Goal: Task Accomplishment & Management: Manage account settings

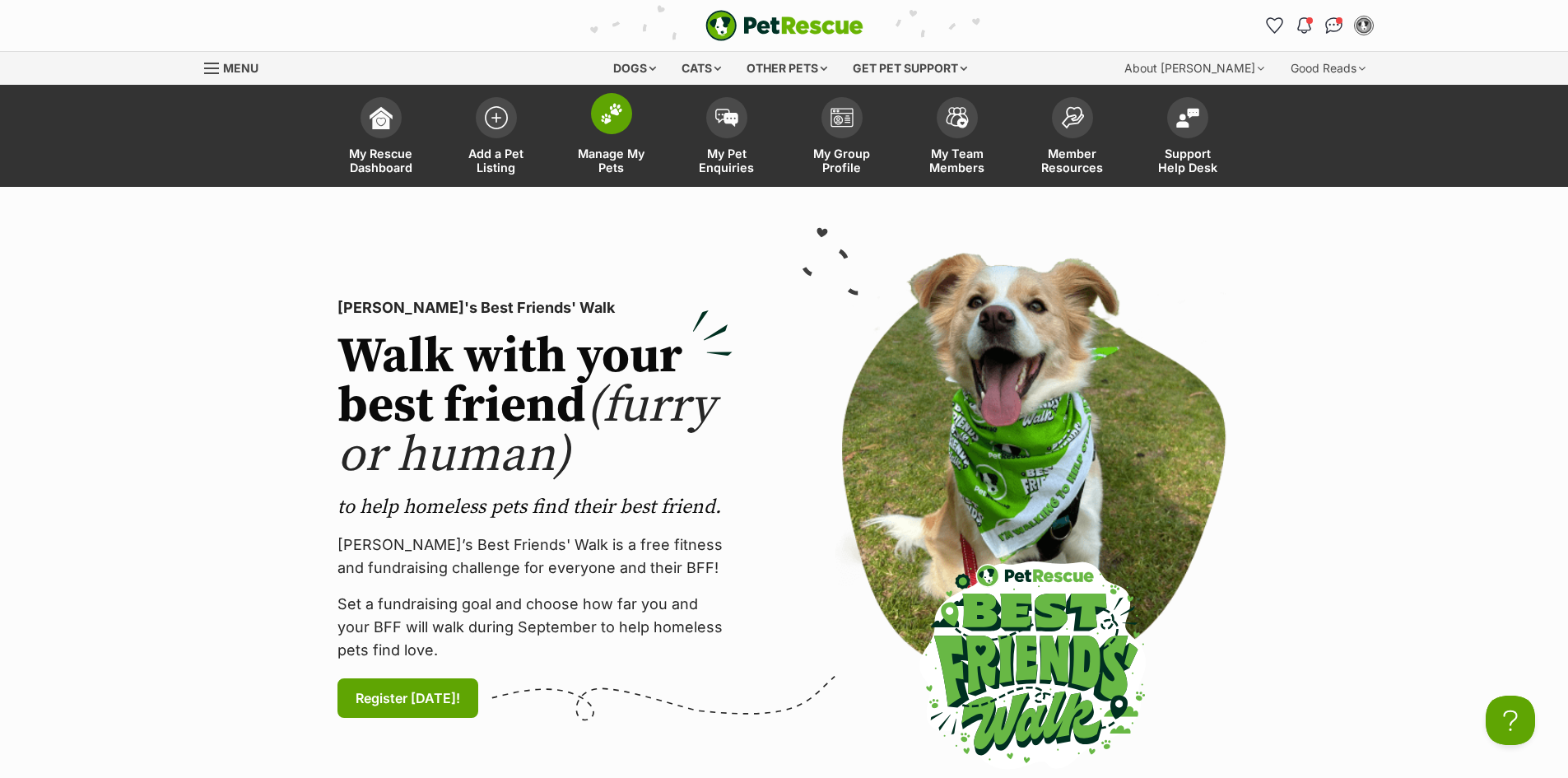
click at [597, 118] on span at bounding box center [612, 114] width 41 height 41
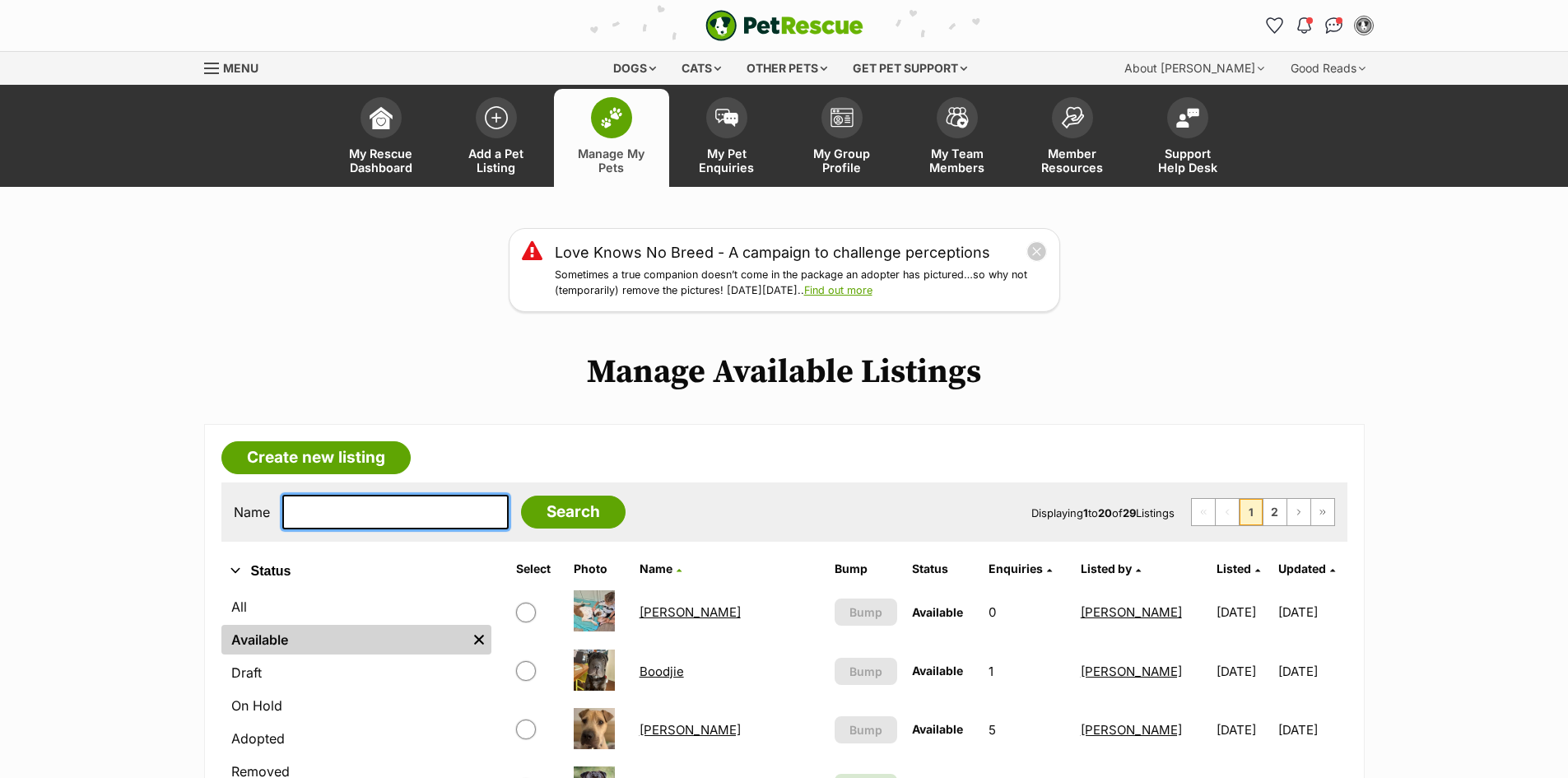
click at [320, 511] on input "text" at bounding box center [395, 511] width 226 height 35
type input "steller"
click at [521, 496] on input "Search" at bounding box center [572, 511] width 104 height 33
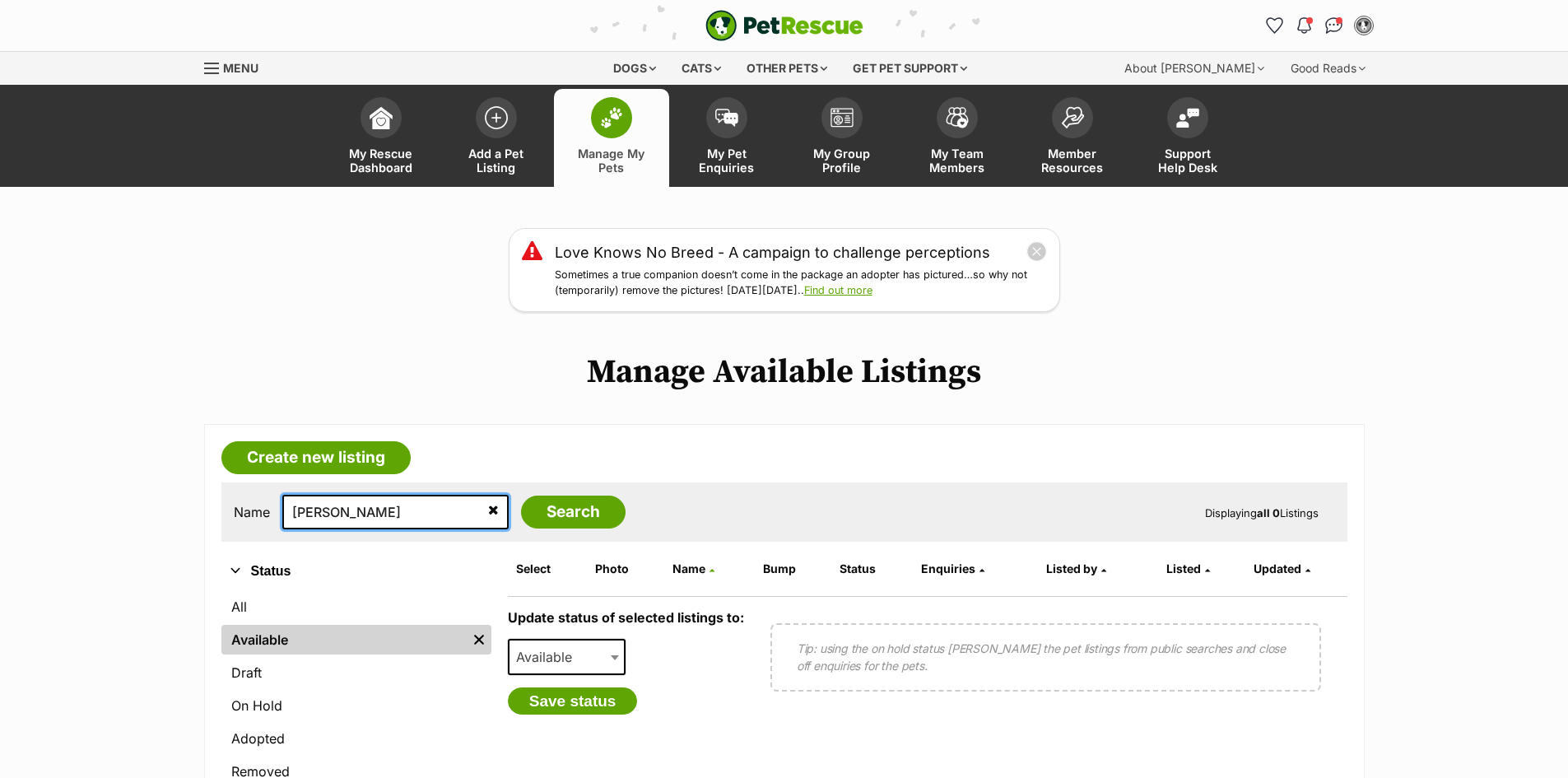
click at [345, 511] on input "steller" at bounding box center [395, 511] width 226 height 35
type input "s"
click at [285, 641] on link "Available" at bounding box center [343, 640] width 245 height 30
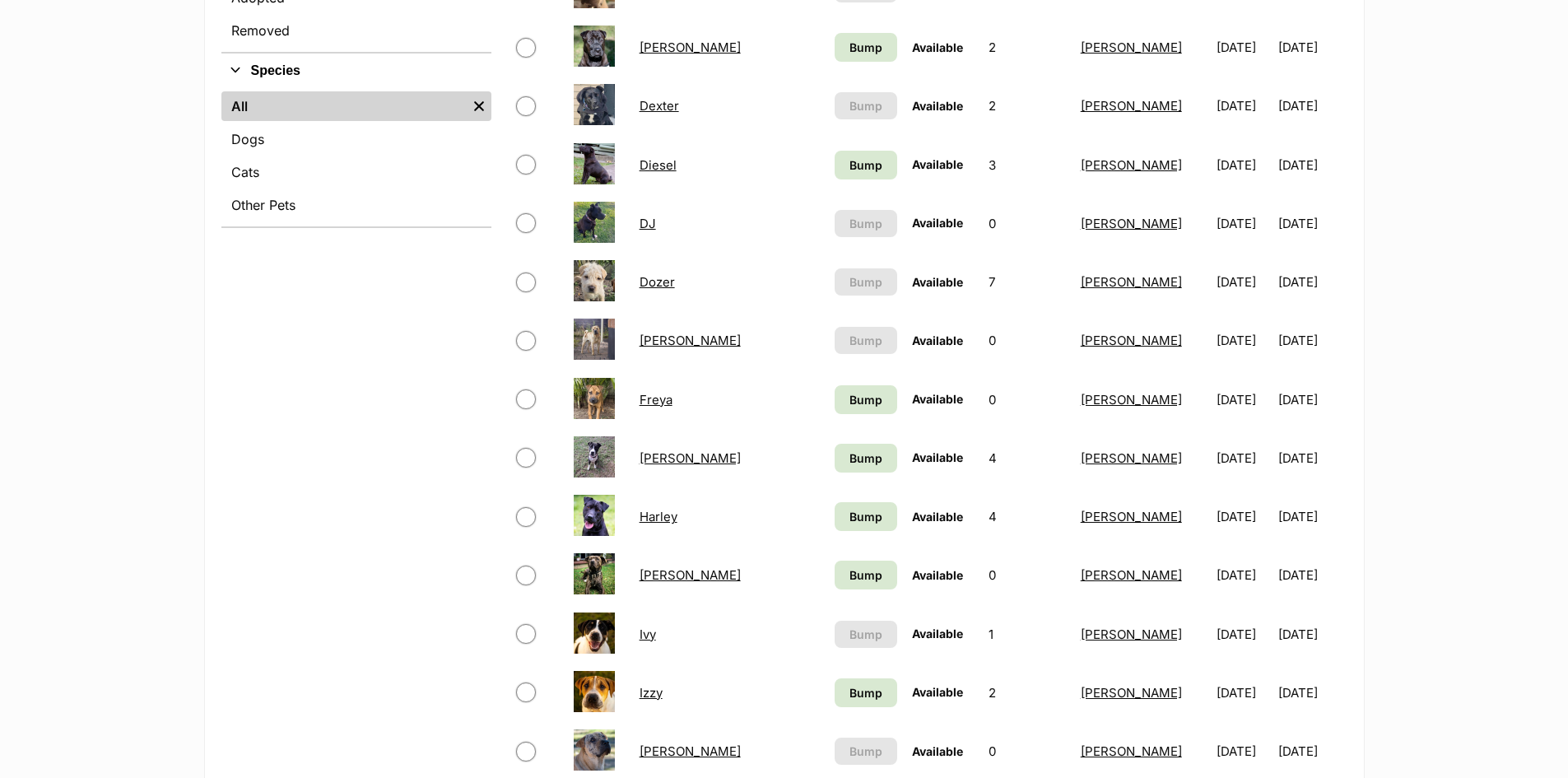
scroll to position [823, 0]
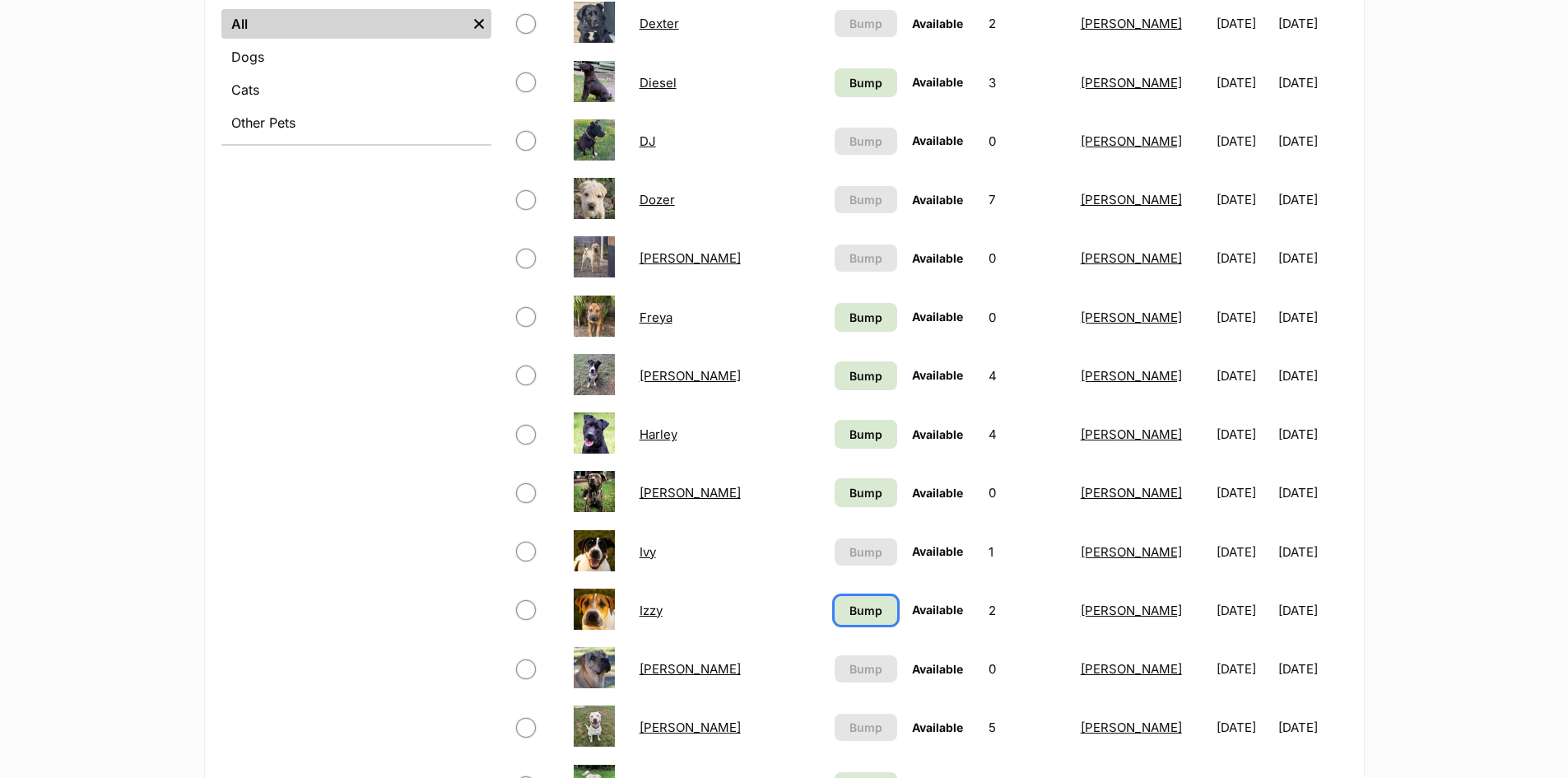
click at [849, 610] on span "Bump" at bounding box center [865, 610] width 33 height 17
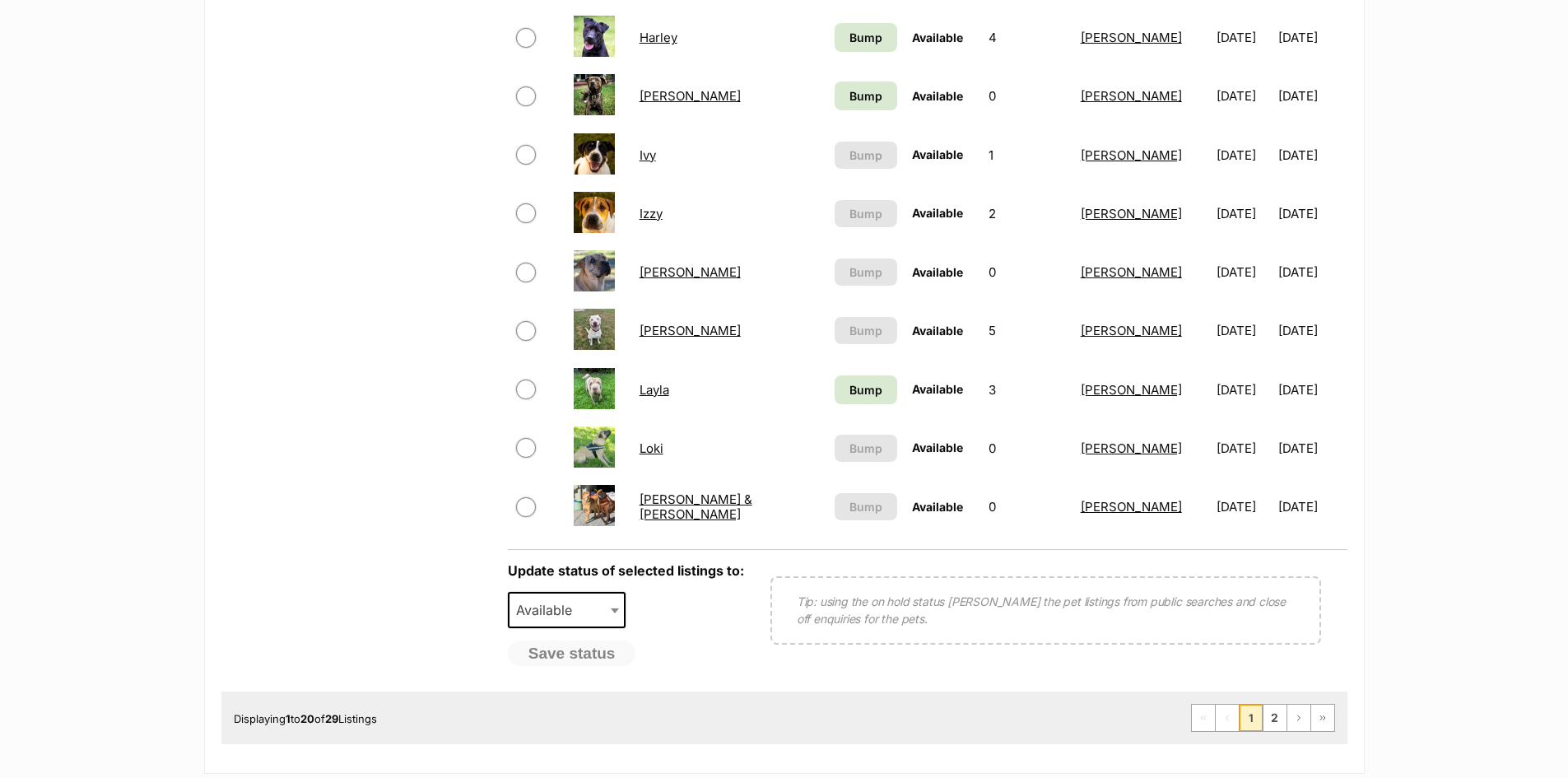
scroll to position [1235, 0]
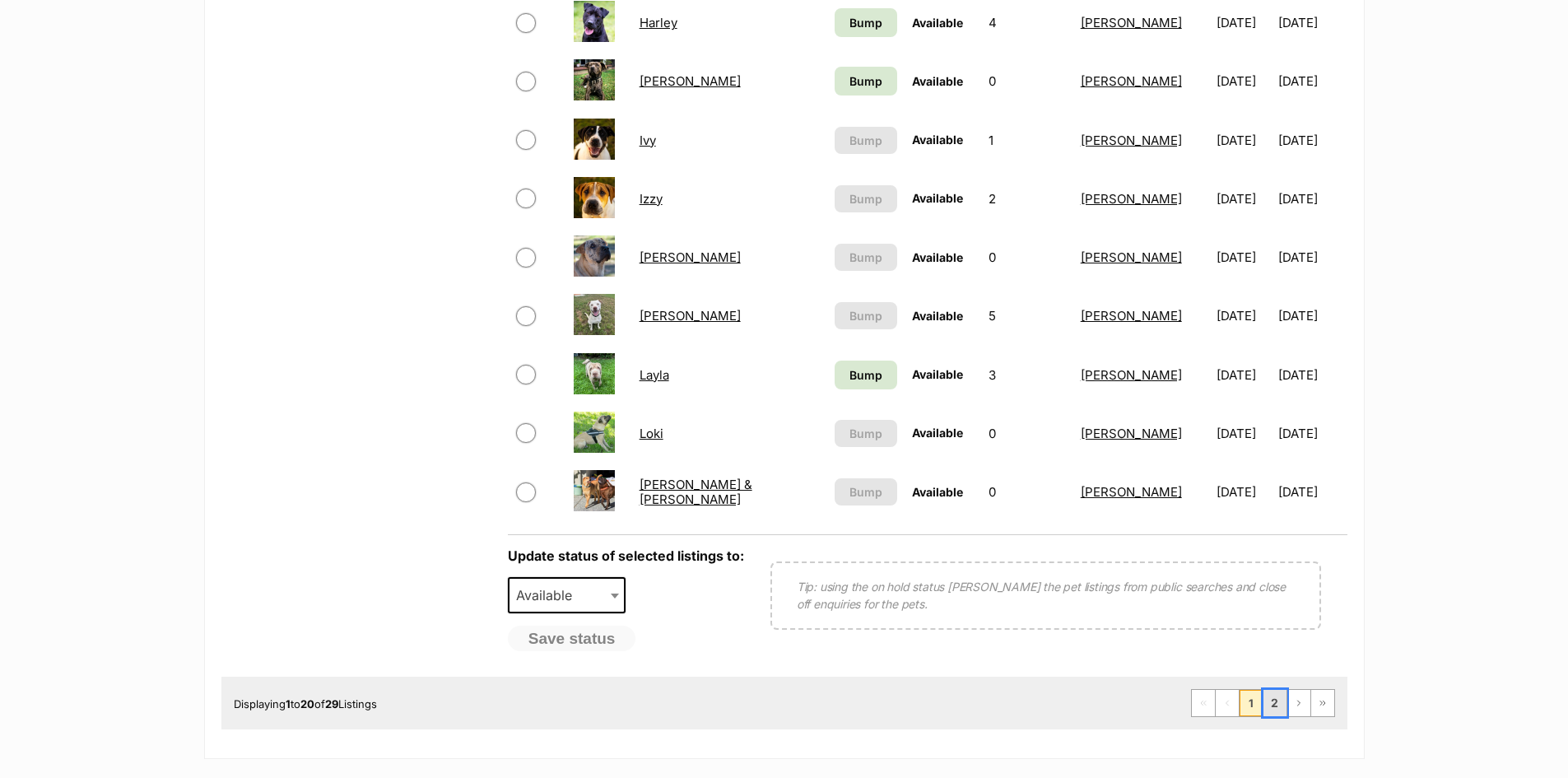
click at [1272, 709] on link "2" at bounding box center [1275, 703] width 23 height 26
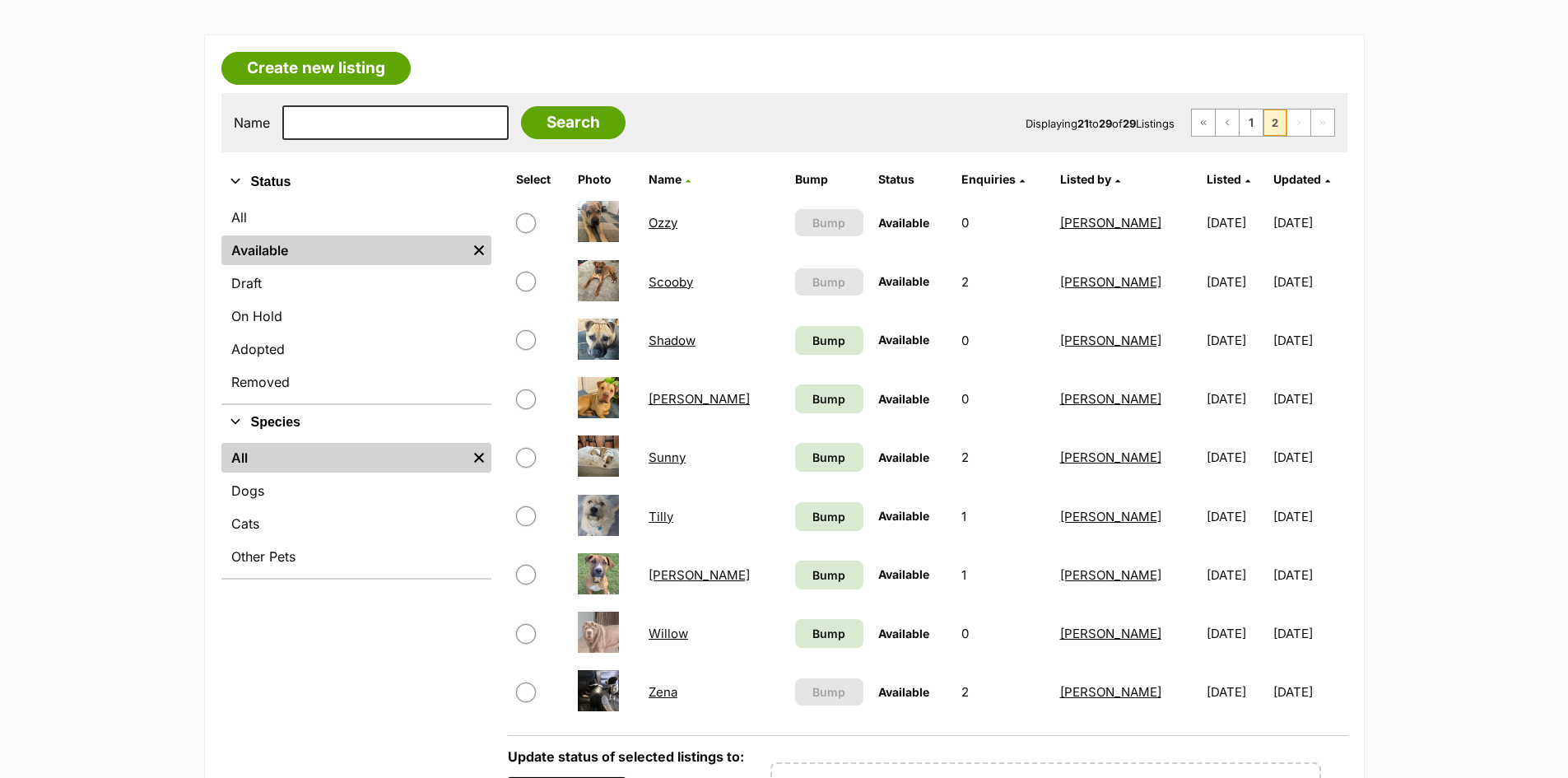
scroll to position [412, 0]
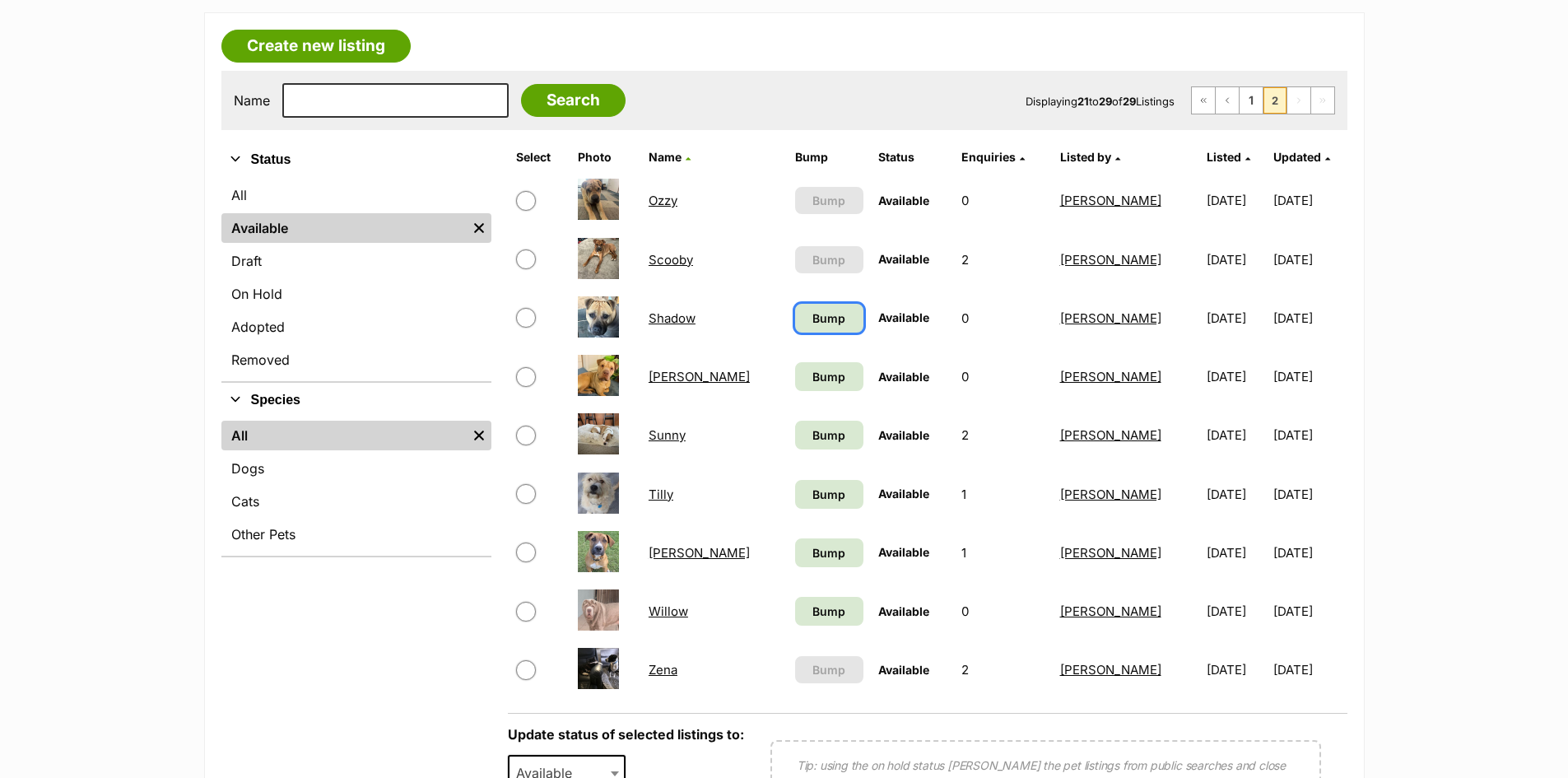
click at [813, 321] on span "Bump" at bounding box center [829, 318] width 33 height 17
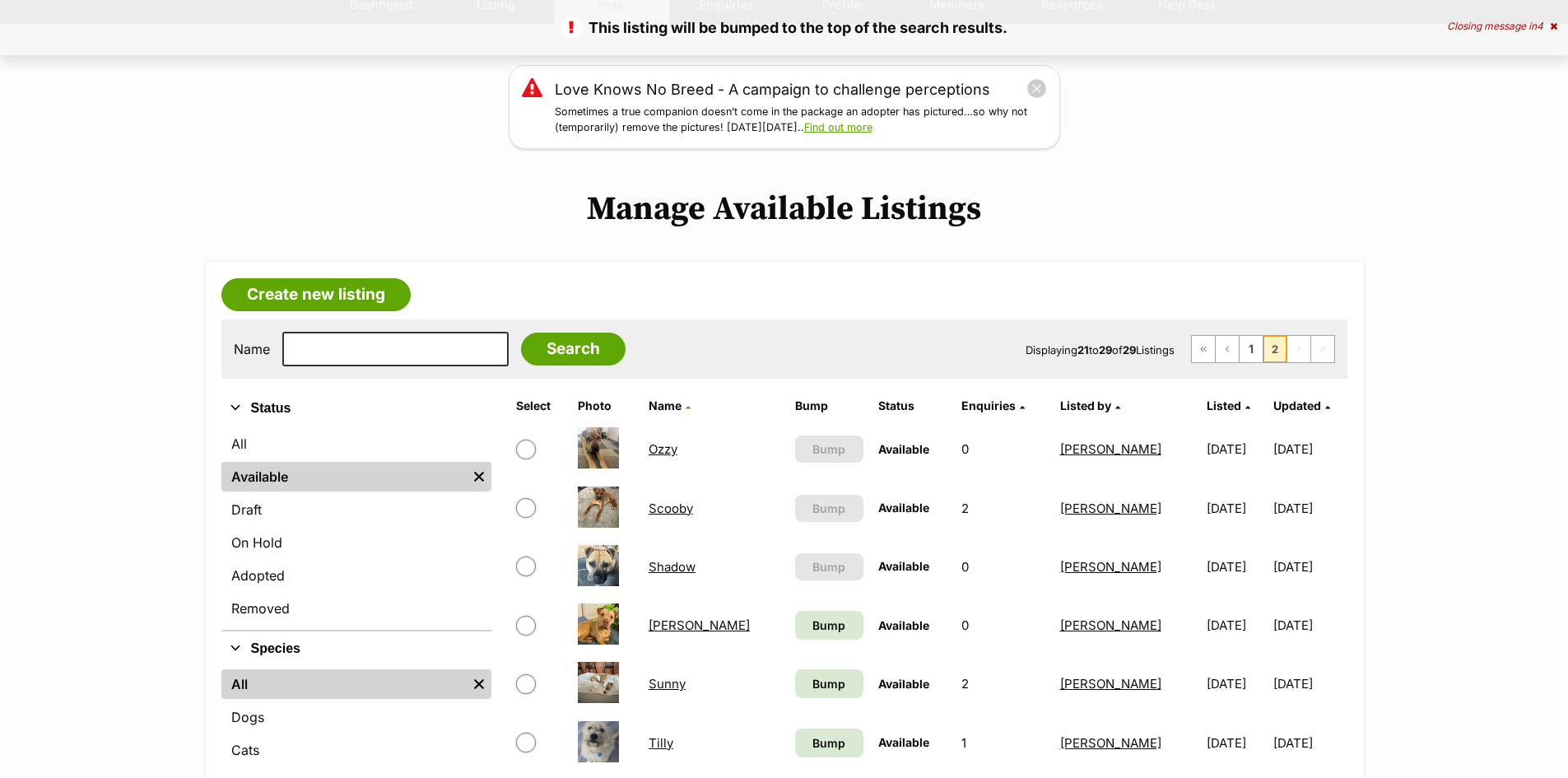
scroll to position [247, 0]
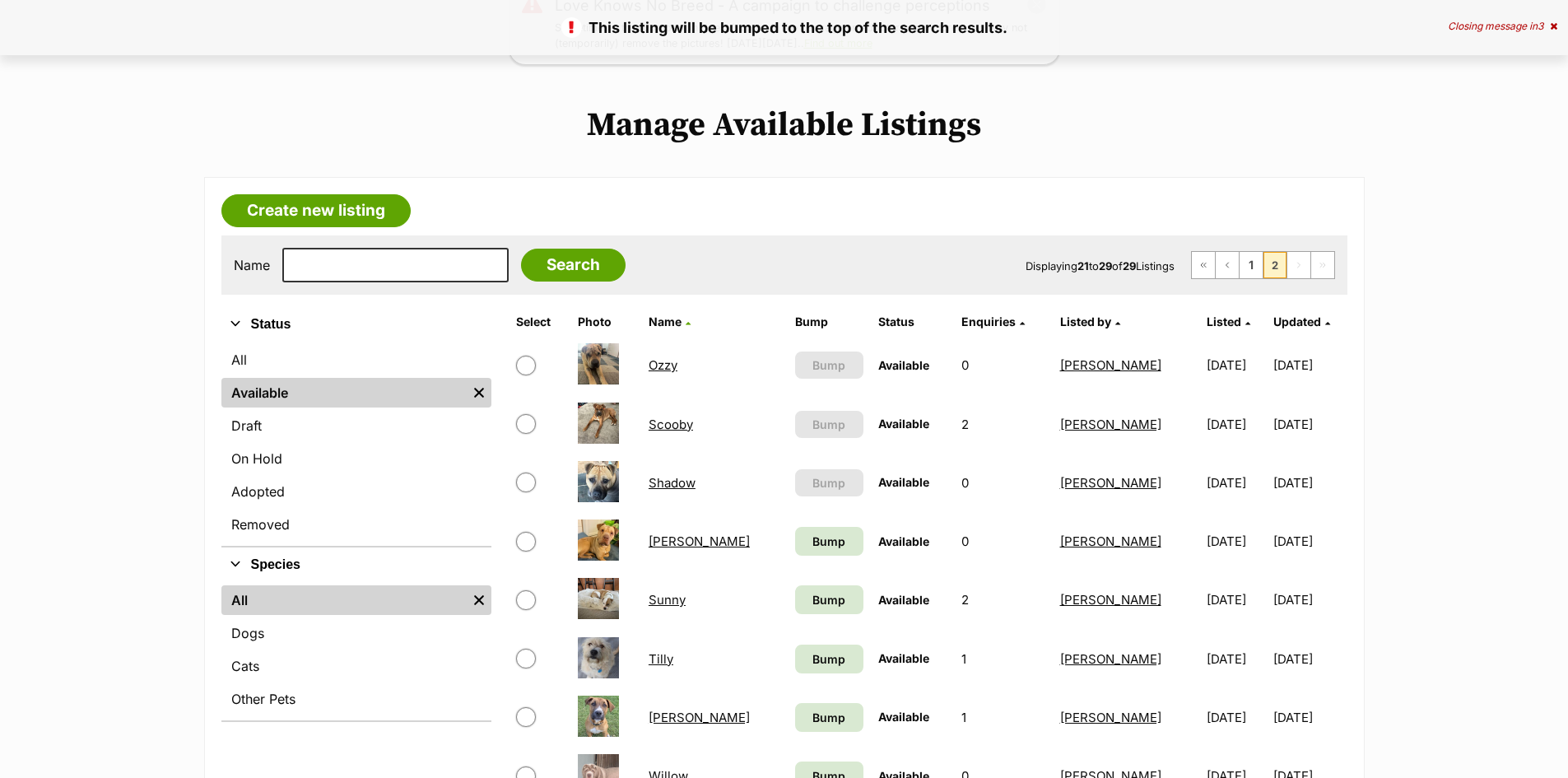
click at [674, 537] on link "[PERSON_NAME]" at bounding box center [699, 541] width 101 height 16
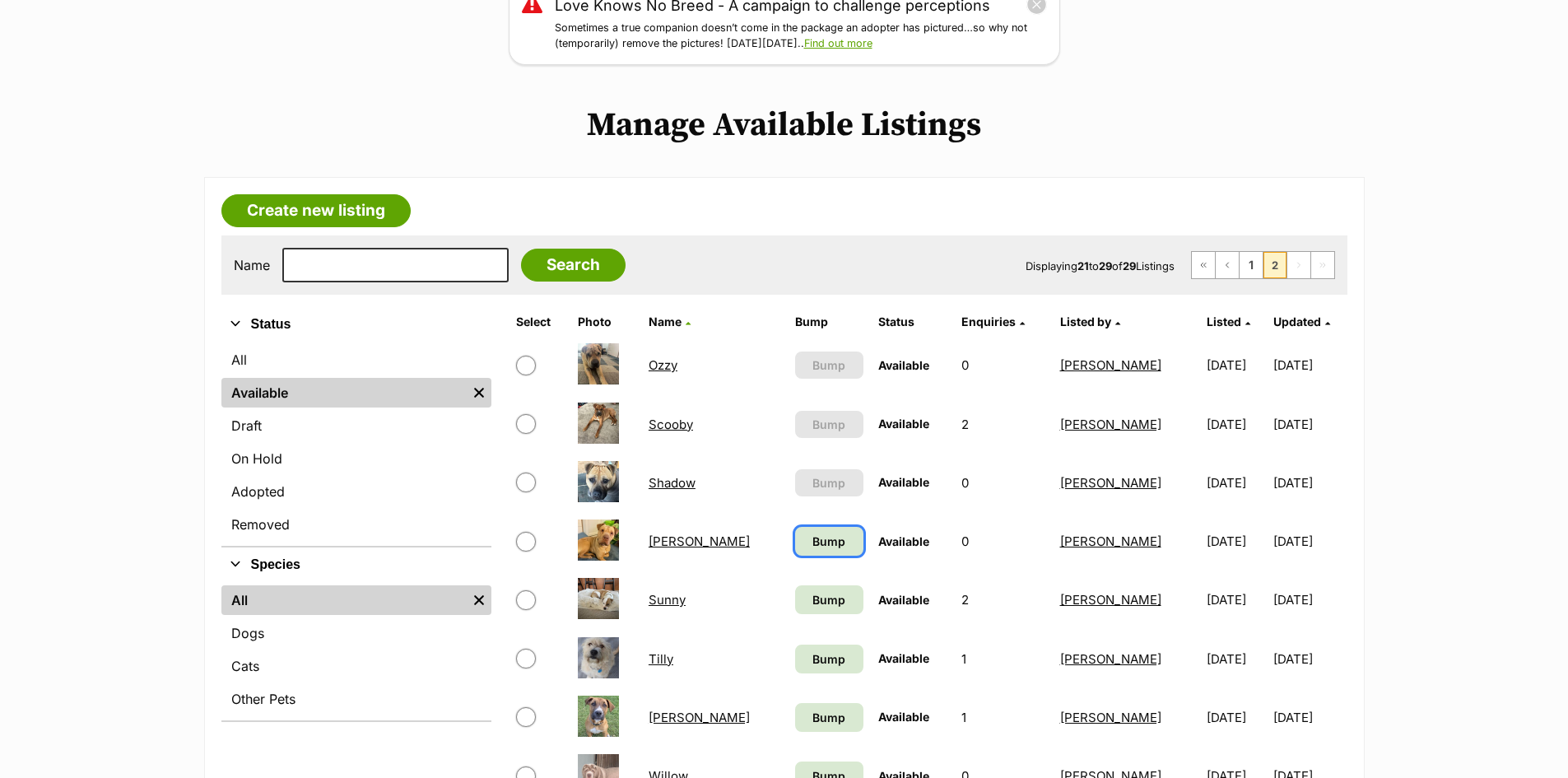
click at [813, 547] on span "Bump" at bounding box center [829, 542] width 33 height 17
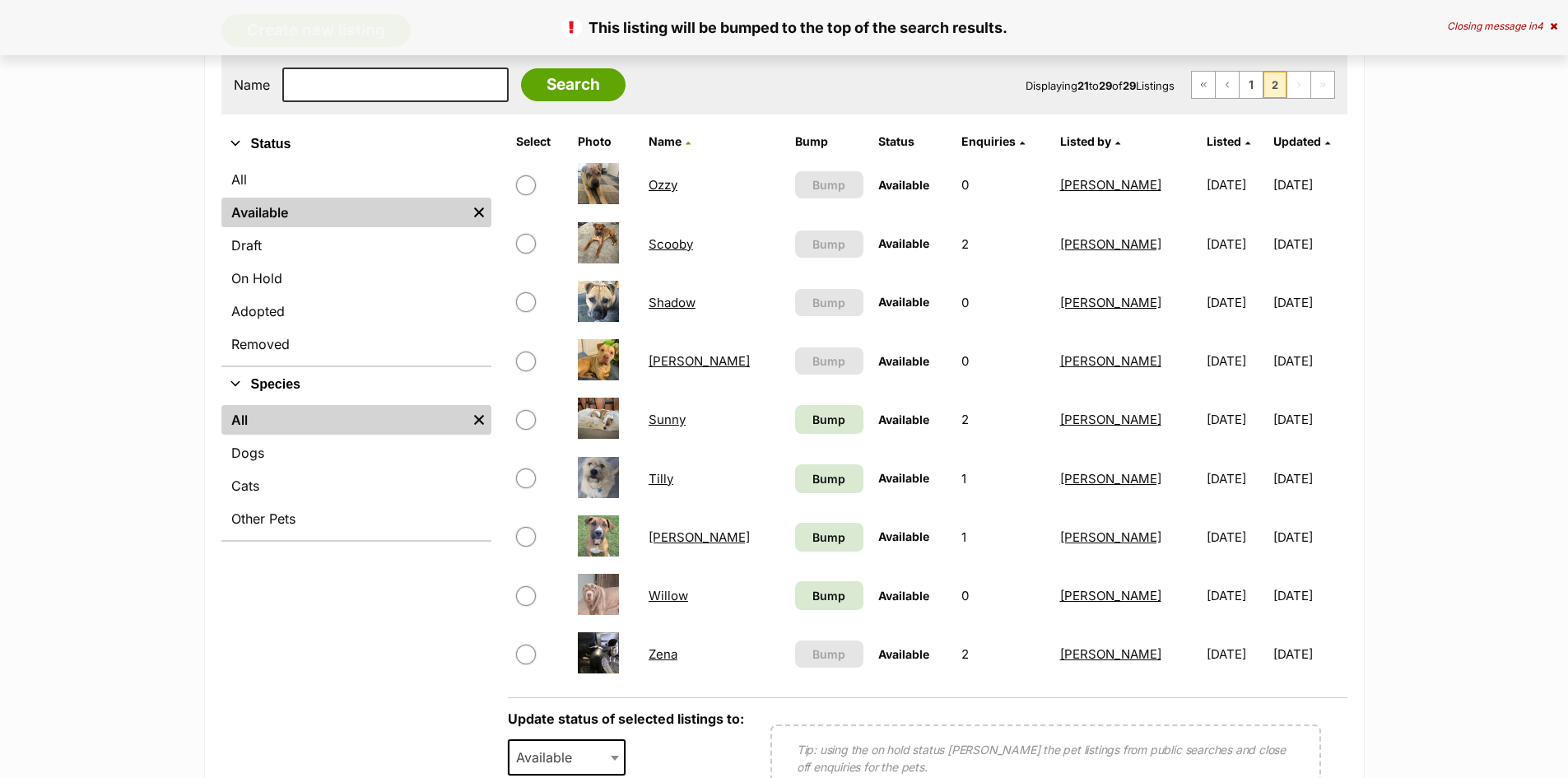
scroll to position [494, 0]
